Goal: Task Accomplishment & Management: Use online tool/utility

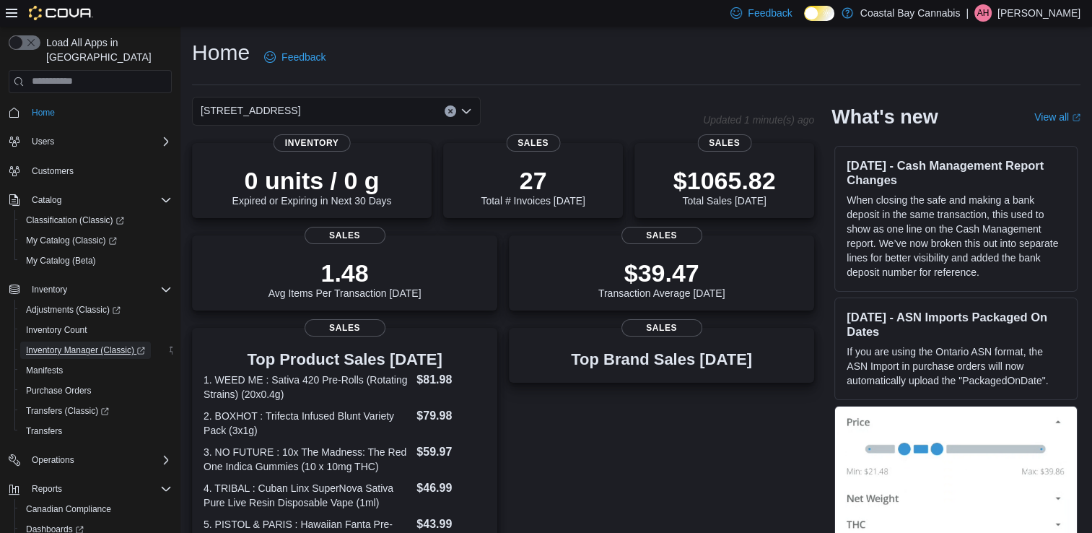
click at [74, 344] on span "Inventory Manager (Classic)" at bounding box center [85, 350] width 119 height 12
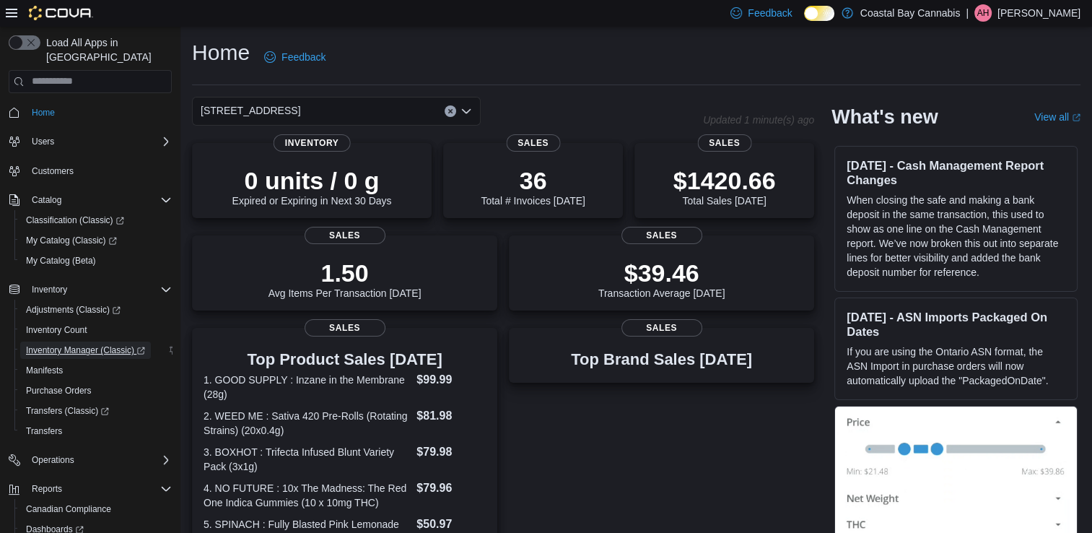
click at [109, 344] on span "Inventory Manager (Classic)" at bounding box center [85, 350] width 119 height 12
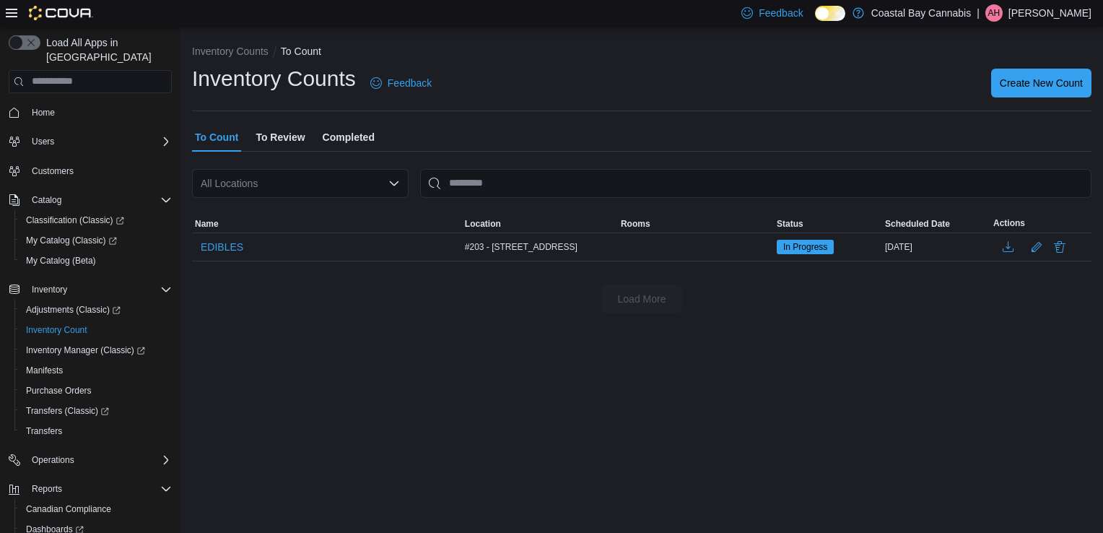
click at [303, 183] on div "All Locations" at bounding box center [300, 183] width 217 height 29
click at [336, 231] on span "#203 - [STREET_ADDRESS]" at bounding box center [305, 229] width 131 height 14
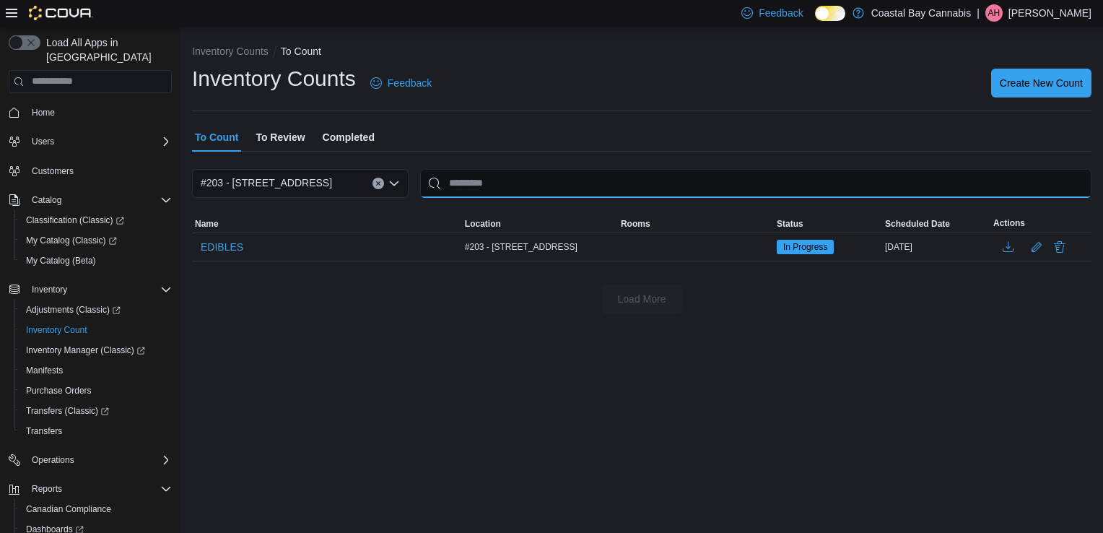
click at [505, 186] on input "This is a search bar. After typing your query, hit enter to filter the results …" at bounding box center [755, 183] width 671 height 29
type input "**********"
